Goal: Task Accomplishment & Management: Use online tool/utility

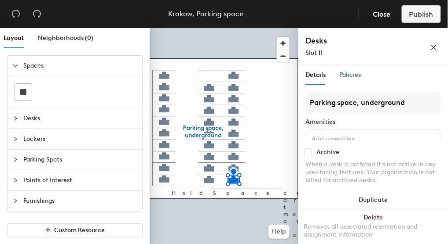
click at [350, 74] on span "Policies" at bounding box center [350, 74] width 22 height 7
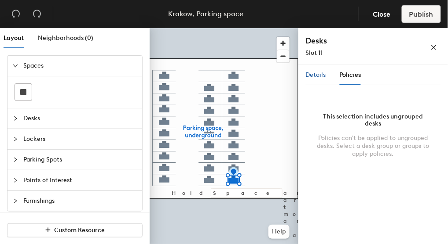
click at [317, 78] on span "Details" at bounding box center [315, 74] width 20 height 7
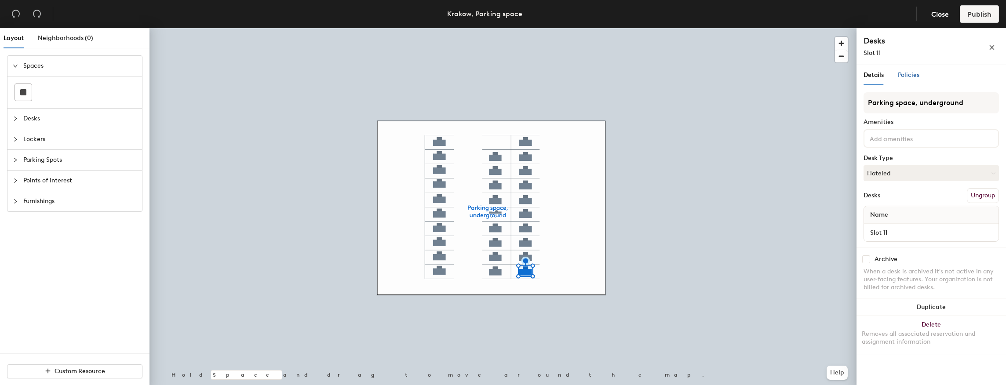
click at [447, 74] on span "Policies" at bounding box center [909, 74] width 22 height 7
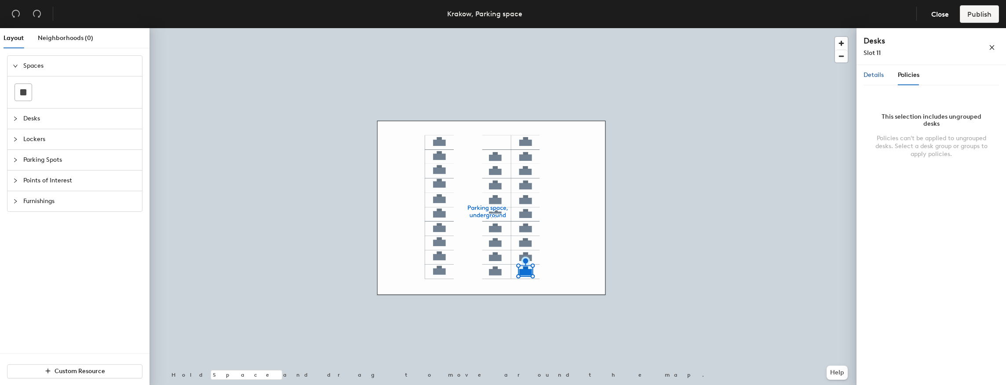
click at [447, 77] on span "Details" at bounding box center [873, 74] width 20 height 7
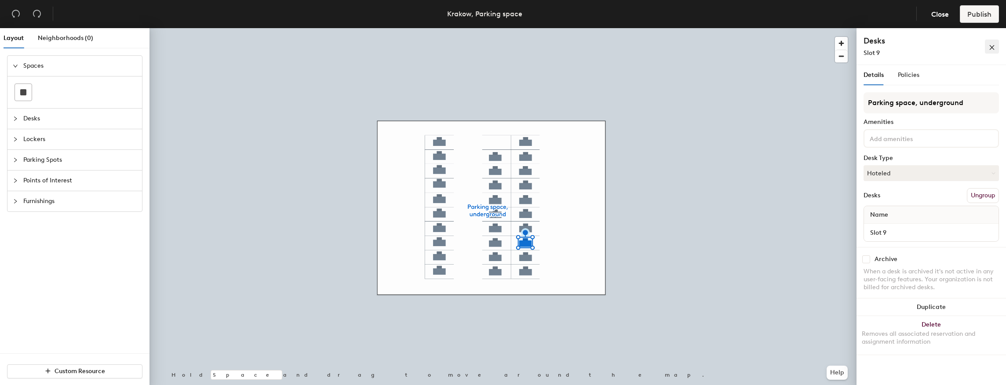
click at [447, 45] on icon "close" at bounding box center [992, 47] width 6 height 6
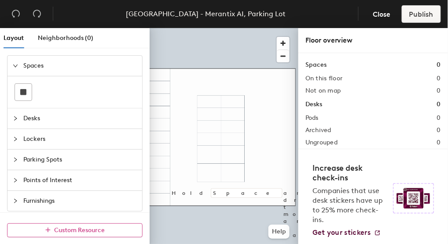
click at [88, 231] on span "Custom Resource" at bounding box center [80, 230] width 51 height 7
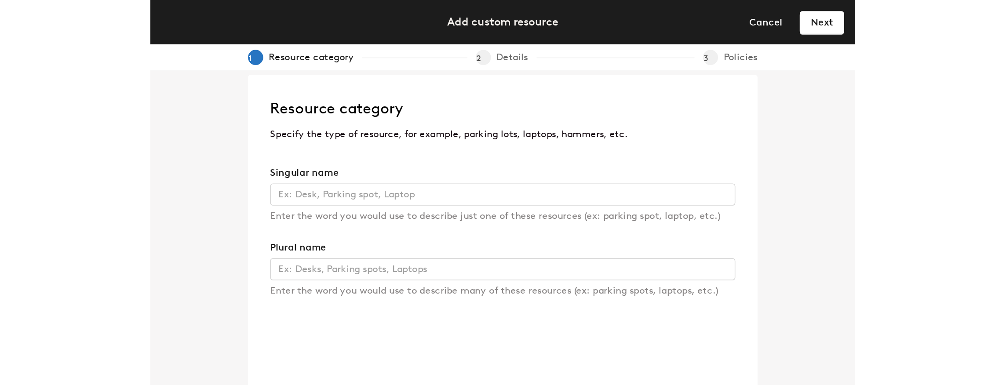
scroll to position [7, 0]
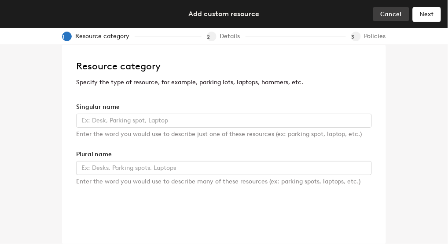
click at [384, 16] on span "Cancel" at bounding box center [390, 14] width 21 height 7
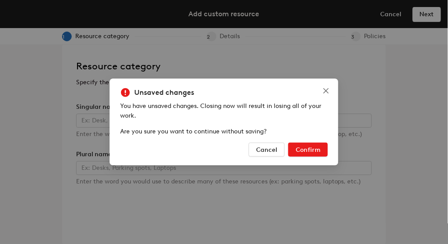
click at [302, 147] on span "Confirm" at bounding box center [307, 149] width 25 height 7
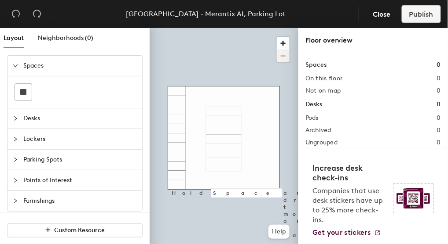
click at [38, 159] on span "Parking Spots" at bounding box center [79, 160] width 113 height 20
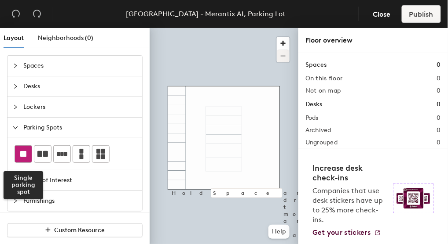
click at [26, 153] on rect at bounding box center [23, 154] width 6 height 6
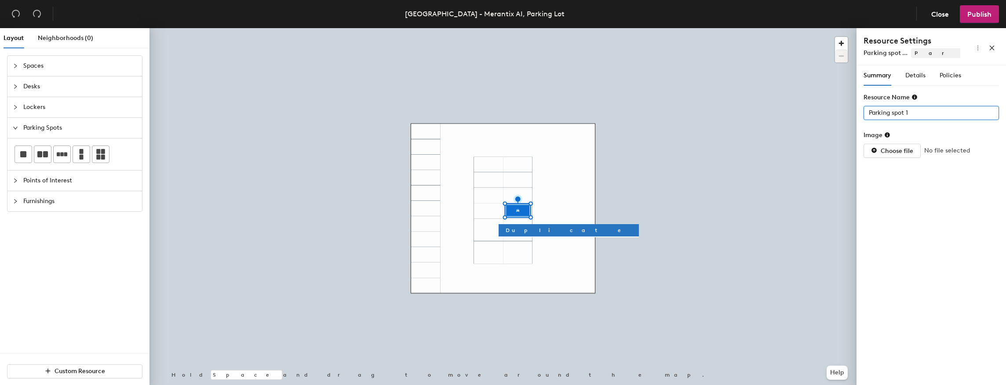
click at [447, 114] on input "Parking spot 1" at bounding box center [930, 113] width 135 height 14
click at [447, 177] on div "Summary Details Policies Resource Name Parking spot 15 Image Choose file No fil…" at bounding box center [930, 227] width 149 height 323
click at [447, 227] on span "Duplicate" at bounding box center [569, 230] width 126 height 8
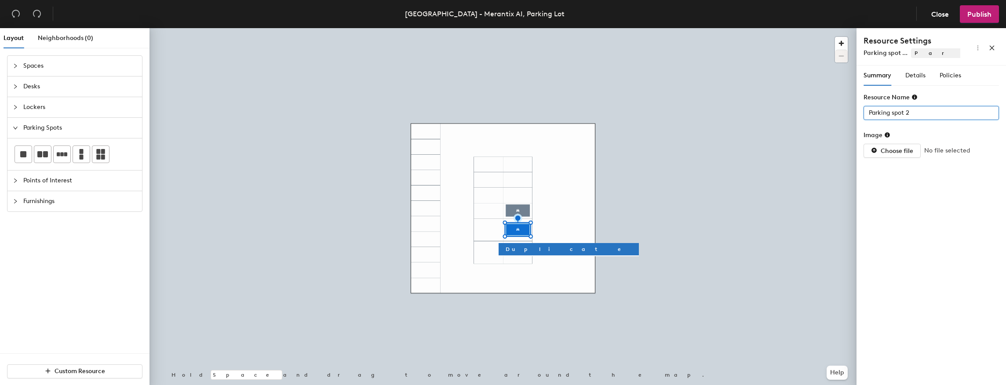
click at [447, 111] on input "Parking spot 2" at bounding box center [930, 113] width 135 height 14
type input "Parking spot 16"
click at [447, 197] on div "Summary Details Policies Resource Name Parking spot 16 Image Choose file No fil…" at bounding box center [930, 227] width 149 height 323
click at [447, 15] on span "Publish" at bounding box center [979, 14] width 24 height 8
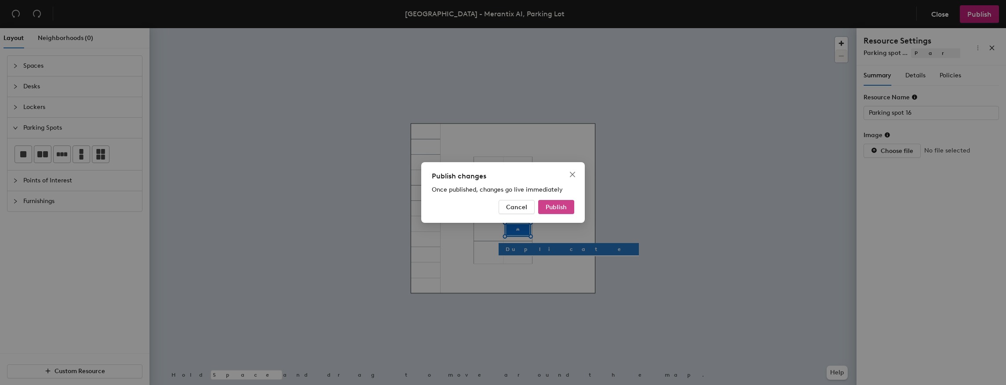
click at [447, 210] on span "Publish" at bounding box center [556, 207] width 21 height 7
